Goal: Task Accomplishment & Management: Manage account settings

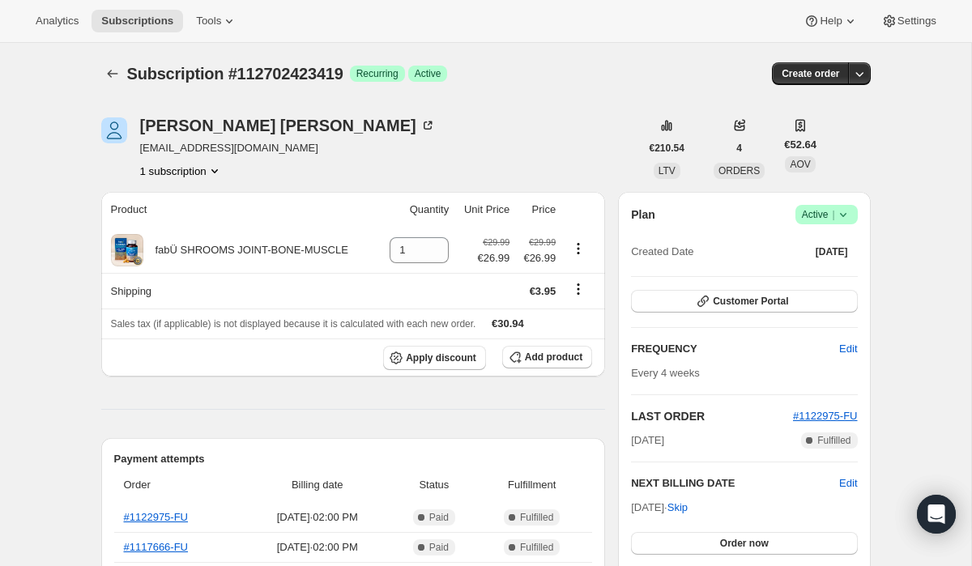
click at [824, 222] on span "Active |" at bounding box center [826, 215] width 49 height 16
click at [685, 258] on span "Created Date" at bounding box center [662, 252] width 62 height 16
click at [698, 298] on icon "button" at bounding box center [703, 301] width 16 height 16
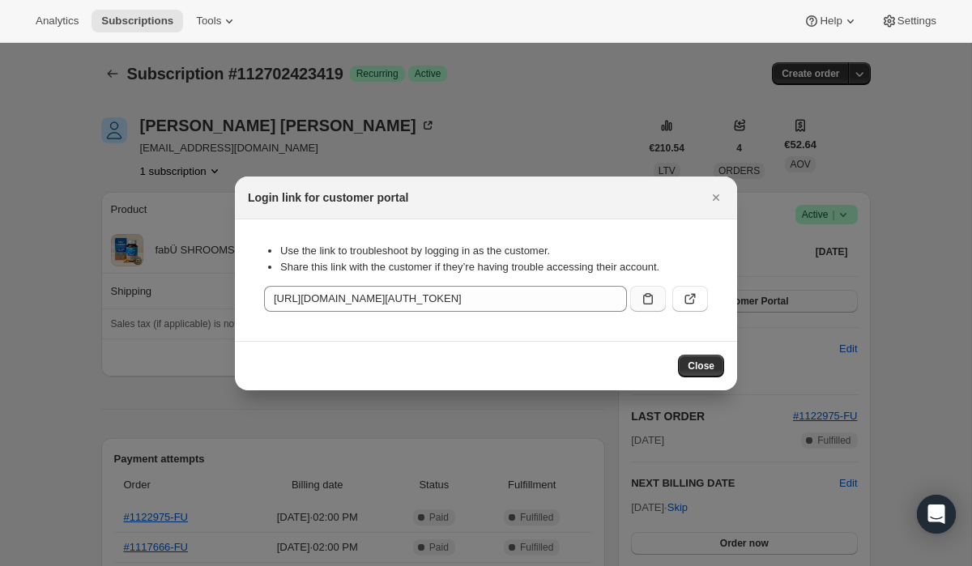
click at [645, 305] on icon ":rc0:" at bounding box center [648, 299] width 16 height 16
